Goal: Task Accomplishment & Management: Use online tool/utility

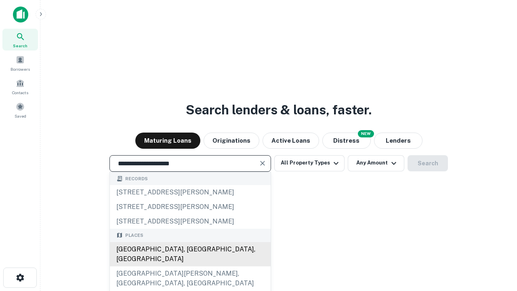
click at [190, 266] on div "[GEOGRAPHIC_DATA], [GEOGRAPHIC_DATA], [GEOGRAPHIC_DATA]" at bounding box center [190, 254] width 161 height 24
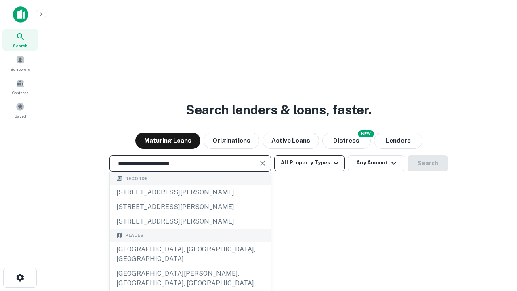
type input "**********"
click at [310, 163] on button "All Property Types" at bounding box center [309, 163] width 70 height 16
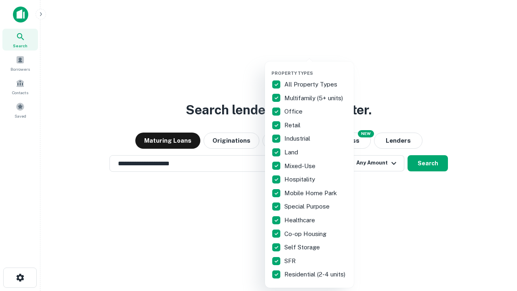
click at [316, 68] on button "button" at bounding box center [316, 68] width 89 height 0
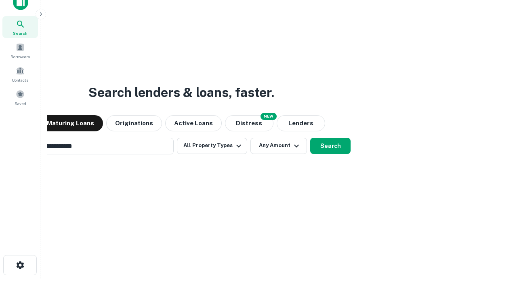
scroll to position [58, 229]
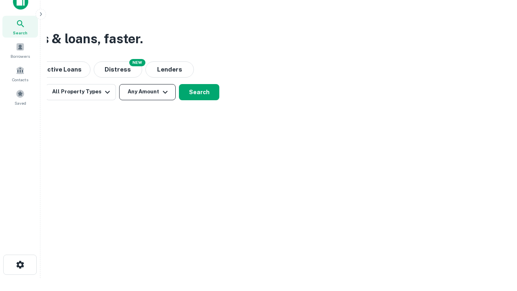
click at [148, 92] on button "Any Amount" at bounding box center [147, 92] width 57 height 16
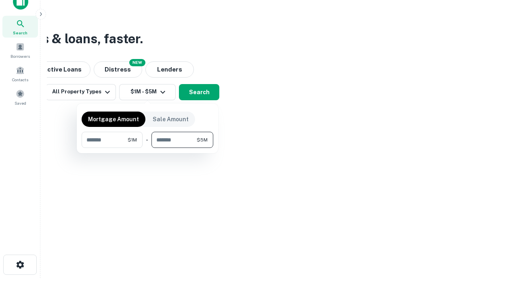
type input "*******"
click at [148, 148] on button "button" at bounding box center [148, 148] width 132 height 0
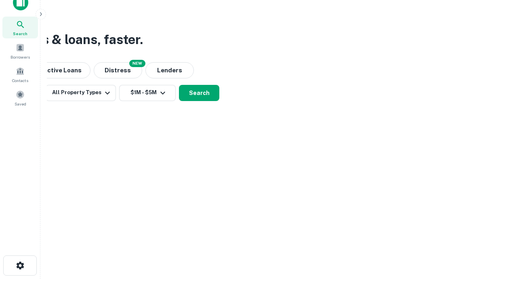
scroll to position [5, 149]
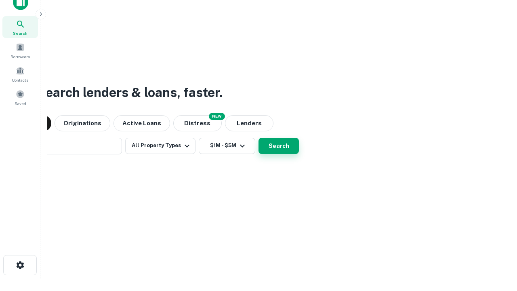
click at [259, 138] on button "Search" at bounding box center [279, 146] width 40 height 16
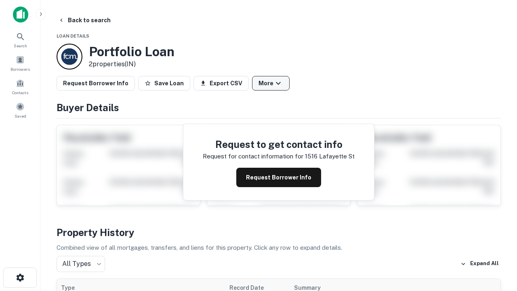
click at [271, 83] on button "More" at bounding box center [271, 83] width 38 height 15
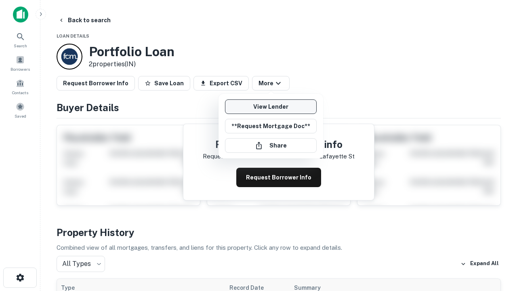
click at [271, 107] on link "View Lender" at bounding box center [271, 106] width 92 height 15
